Goal: Book appointment/travel/reservation

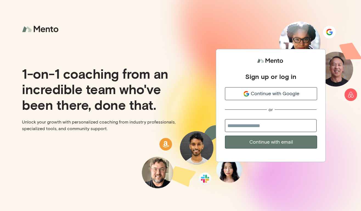
click at [253, 129] on input "email" at bounding box center [271, 125] width 92 height 13
type input "**********"
click at [225, 135] on button "Continue with email" at bounding box center [271, 141] width 92 height 13
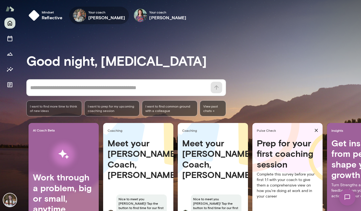
click at [91, 15] on h6 "[PERSON_NAME]" at bounding box center [106, 17] width 37 height 7
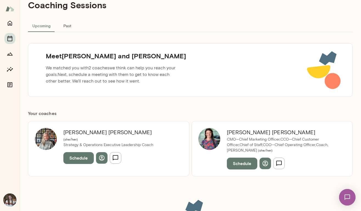
scroll to position [26, 0]
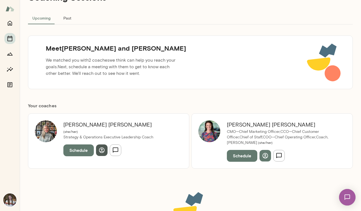
click at [102, 150] on icon "button" at bounding box center [102, 150] width 7 height 7
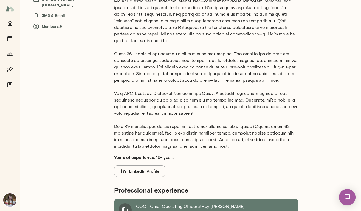
scroll to position [128, 0]
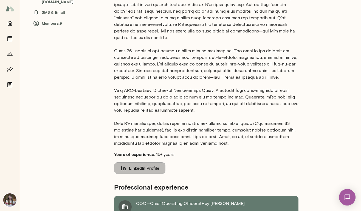
click at [133, 163] on button "LinkedIn Profile" at bounding box center [139, 168] width 51 height 12
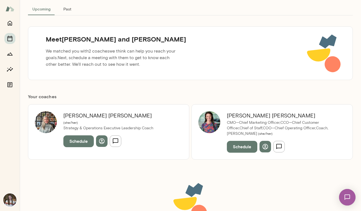
scroll to position [39, 0]
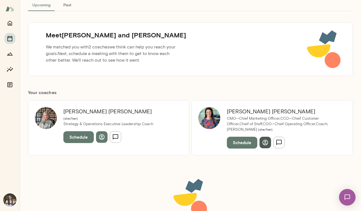
click at [265, 143] on icon "button" at bounding box center [265, 141] width 5 height 5
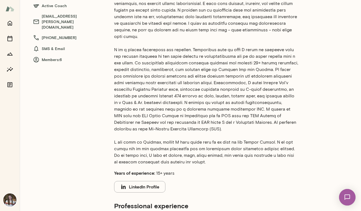
scroll to position [104, 0]
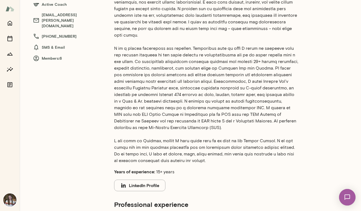
click at [148, 179] on button "LinkedIn Profile" at bounding box center [139, 185] width 51 height 12
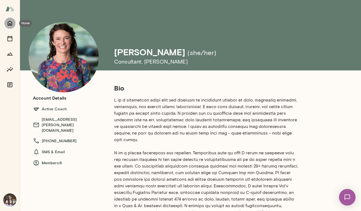
click at [9, 23] on icon "Home" at bounding box center [10, 23] width 7 height 7
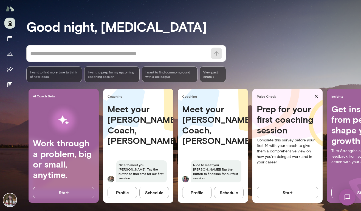
scroll to position [37, 0]
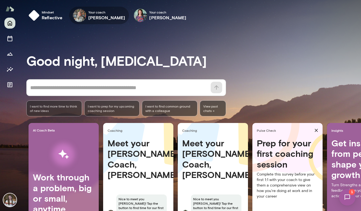
click at [0, 0] on icon "button" at bounding box center [0, 0] width 0 height 0
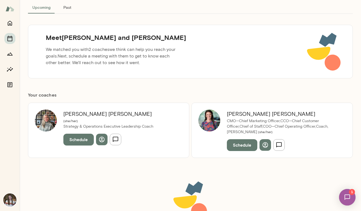
scroll to position [50, 0]
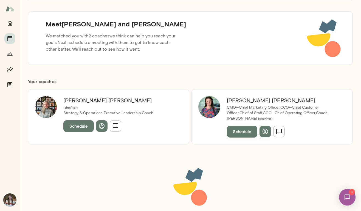
click at [80, 129] on button "Schedule" at bounding box center [78, 126] width 30 height 12
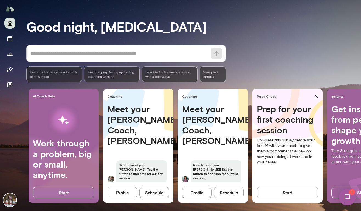
scroll to position [37, 0]
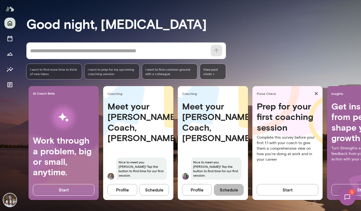
click at [235, 189] on button "Schedule" at bounding box center [229, 190] width 30 height 12
